Goal: Use online tool/utility: Utilize a website feature to perform a specific function

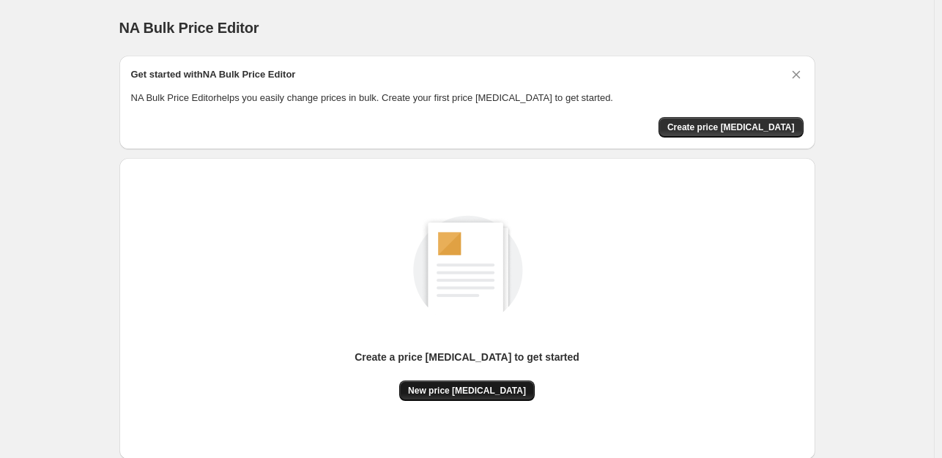
click at [494, 389] on span "New price [MEDICAL_DATA]" at bounding box center [467, 391] width 118 height 12
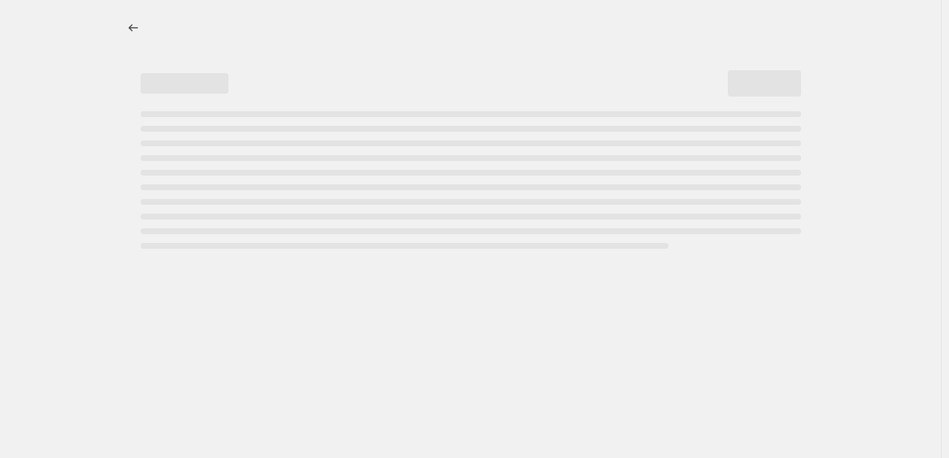
select select "percentage"
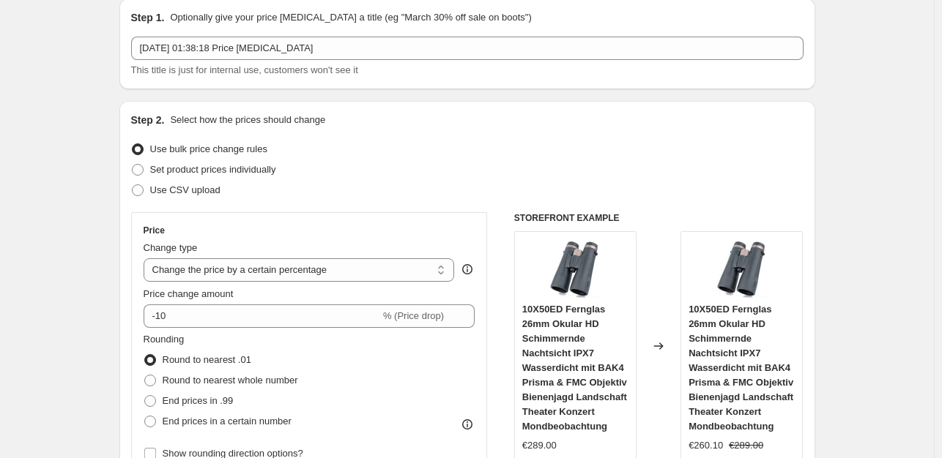
scroll to position [73, 0]
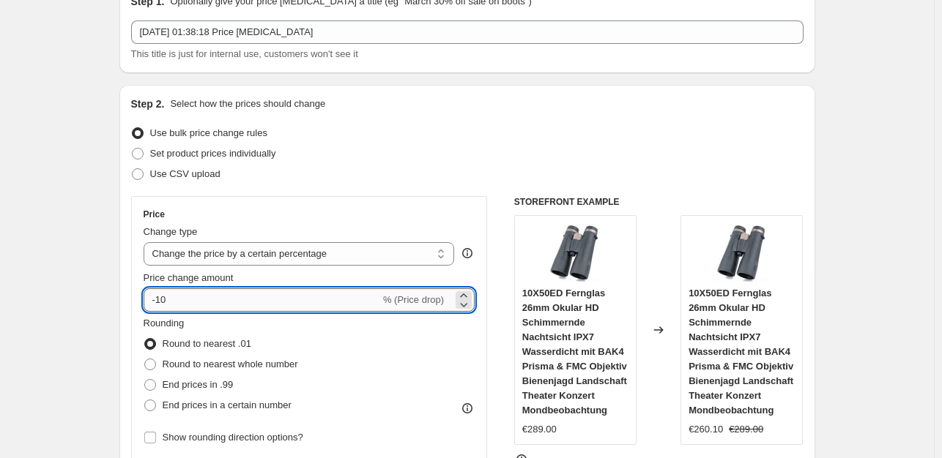
click at [187, 306] on input "-10" at bounding box center [261, 299] width 236 height 23
type input "-1"
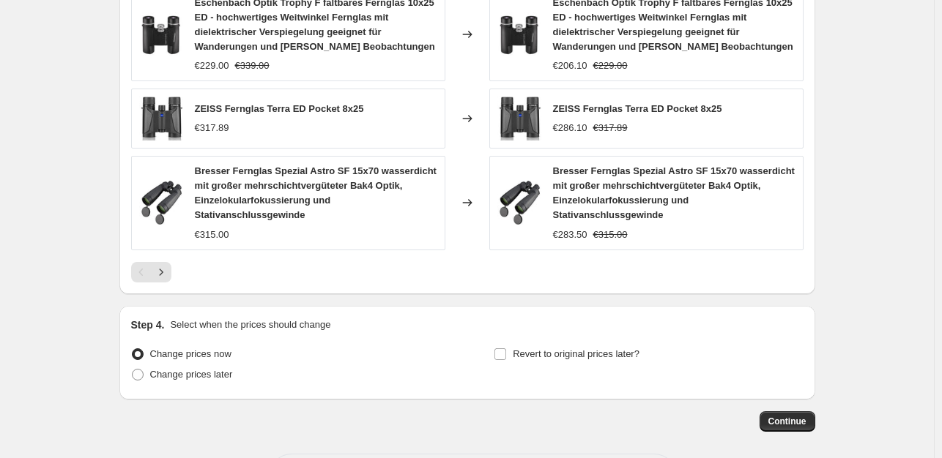
scroll to position [1125, 0]
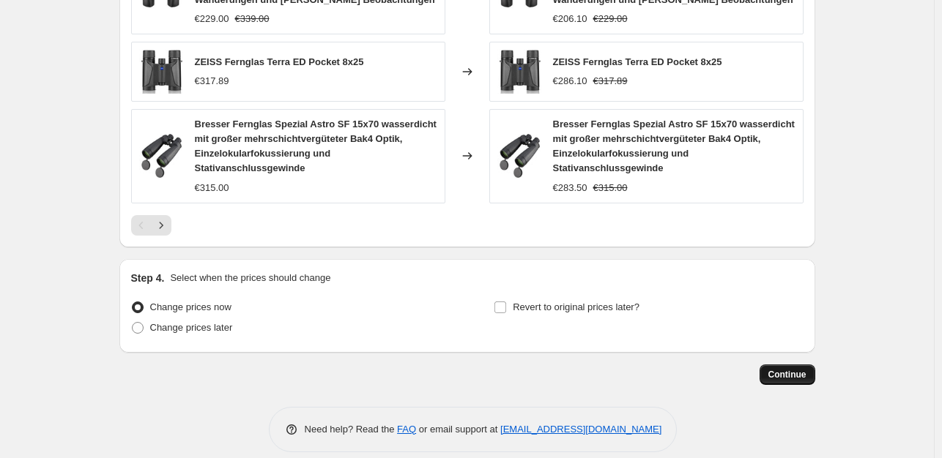
type input "-35"
click at [780, 369] on span "Continue" at bounding box center [787, 375] width 38 height 12
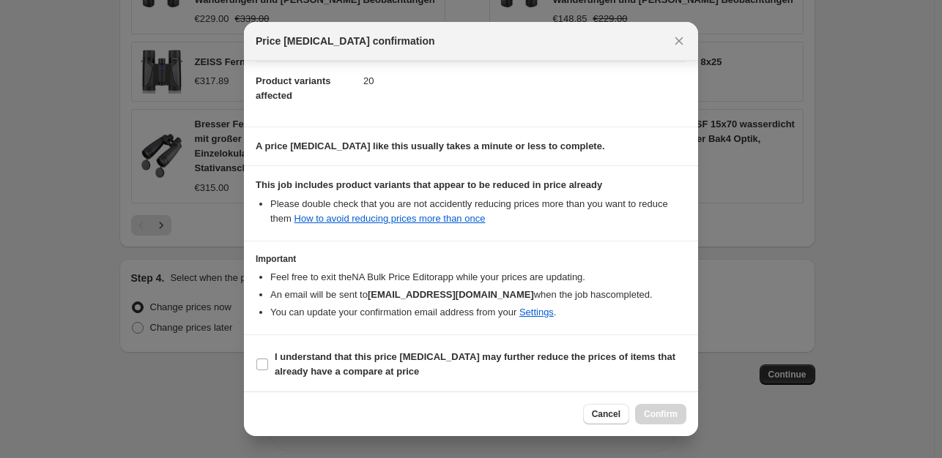
scroll to position [157, 0]
click at [264, 361] on input "I understand that this price [MEDICAL_DATA] may further reduce the prices of it…" at bounding box center [262, 364] width 12 height 12
checkbox input "true"
click at [665, 411] on span "Confirm" at bounding box center [661, 415] width 34 height 12
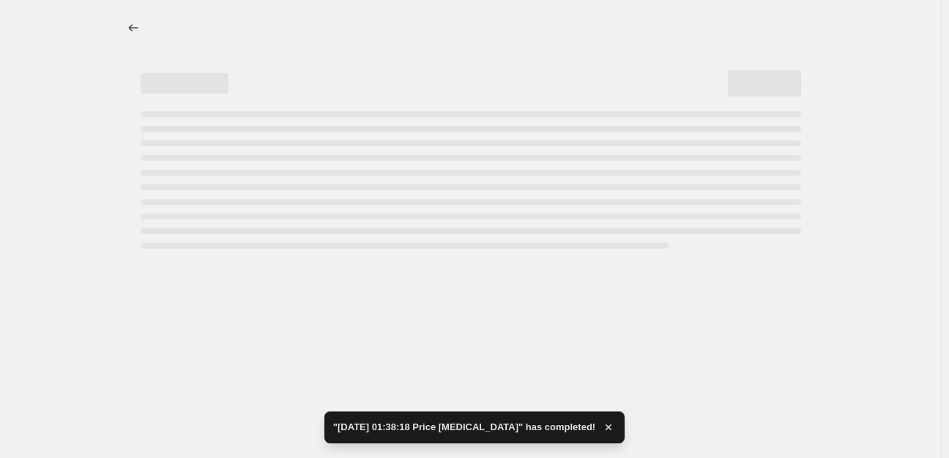
select select "percentage"
